Goal: Entertainment & Leisure: Consume media (video, audio)

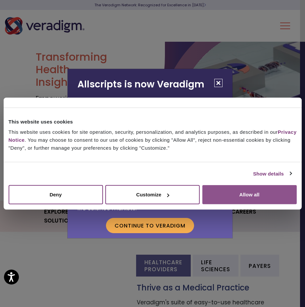
click at [257, 192] on button "Allow all" at bounding box center [249, 194] width 94 height 19
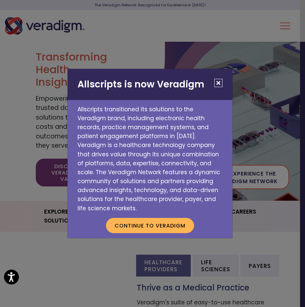
drag, startPoint x: 257, startPoint y: 192, endPoint x: 228, endPoint y: 153, distance: 48.5
click at [247, 183] on div "Do not sell or share my personal information Deny Allow selection Customize All…" at bounding box center [153, 194] width 298 height 29
click at [218, 87] on button "Close" at bounding box center [218, 83] width 8 height 8
click at [219, 87] on button "Close" at bounding box center [218, 83] width 8 height 8
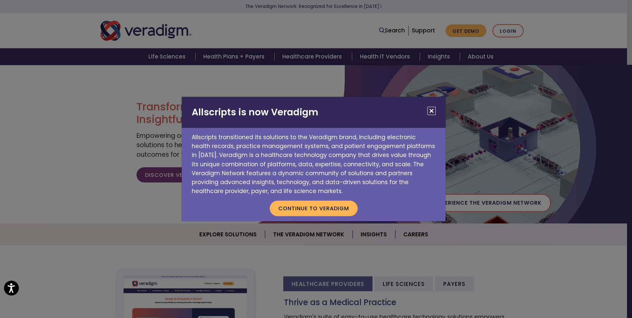
click at [429, 109] on button "Close" at bounding box center [432, 111] width 8 height 8
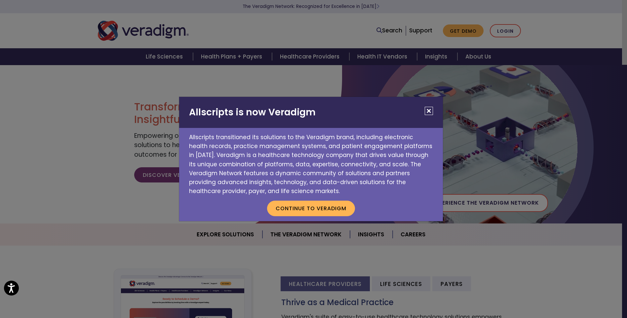
click at [429, 109] on img at bounding box center [480, 147] width 195 height 195
